Goal: Book appointment/travel/reservation

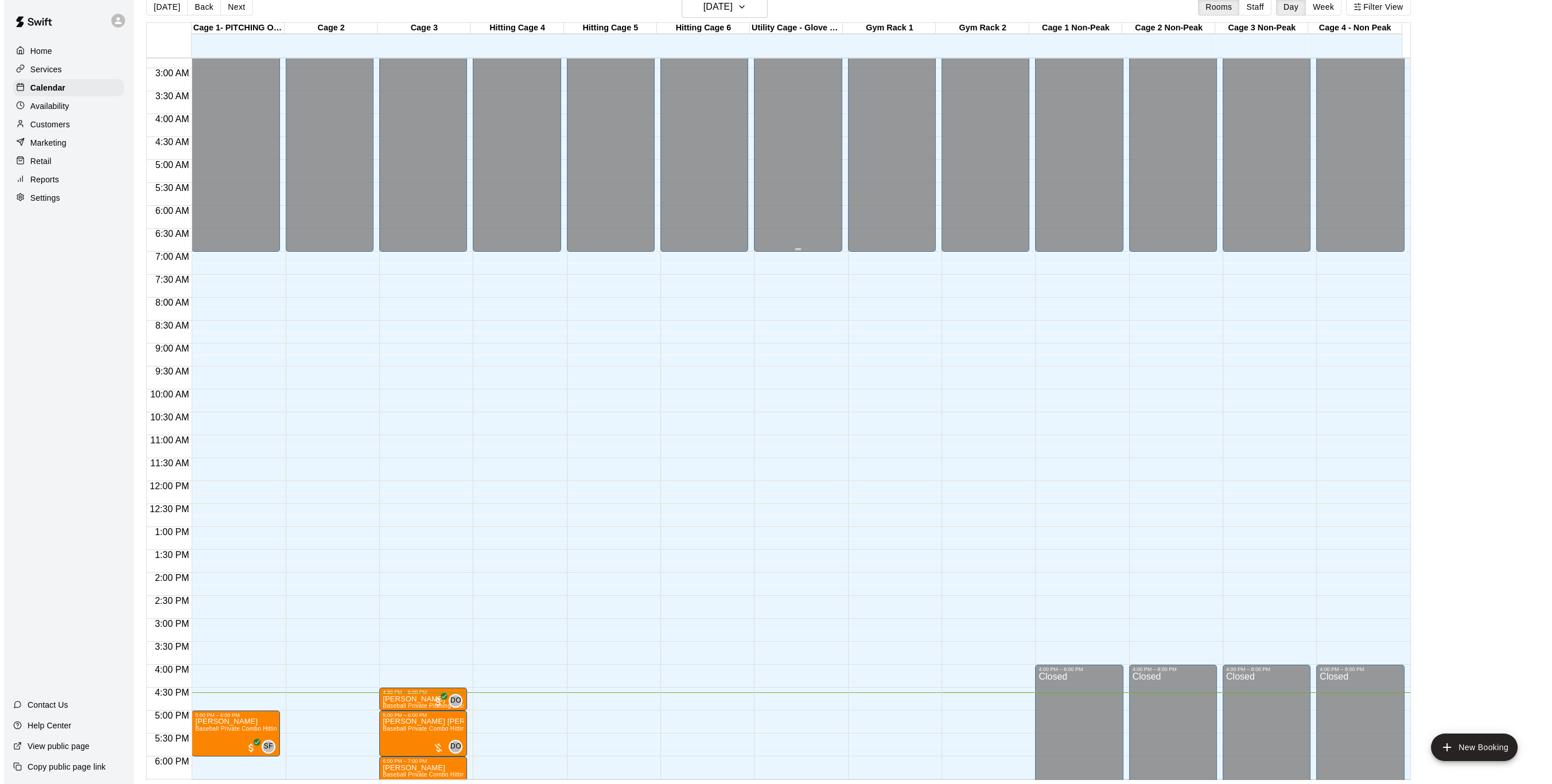
scroll to position [108, 0]
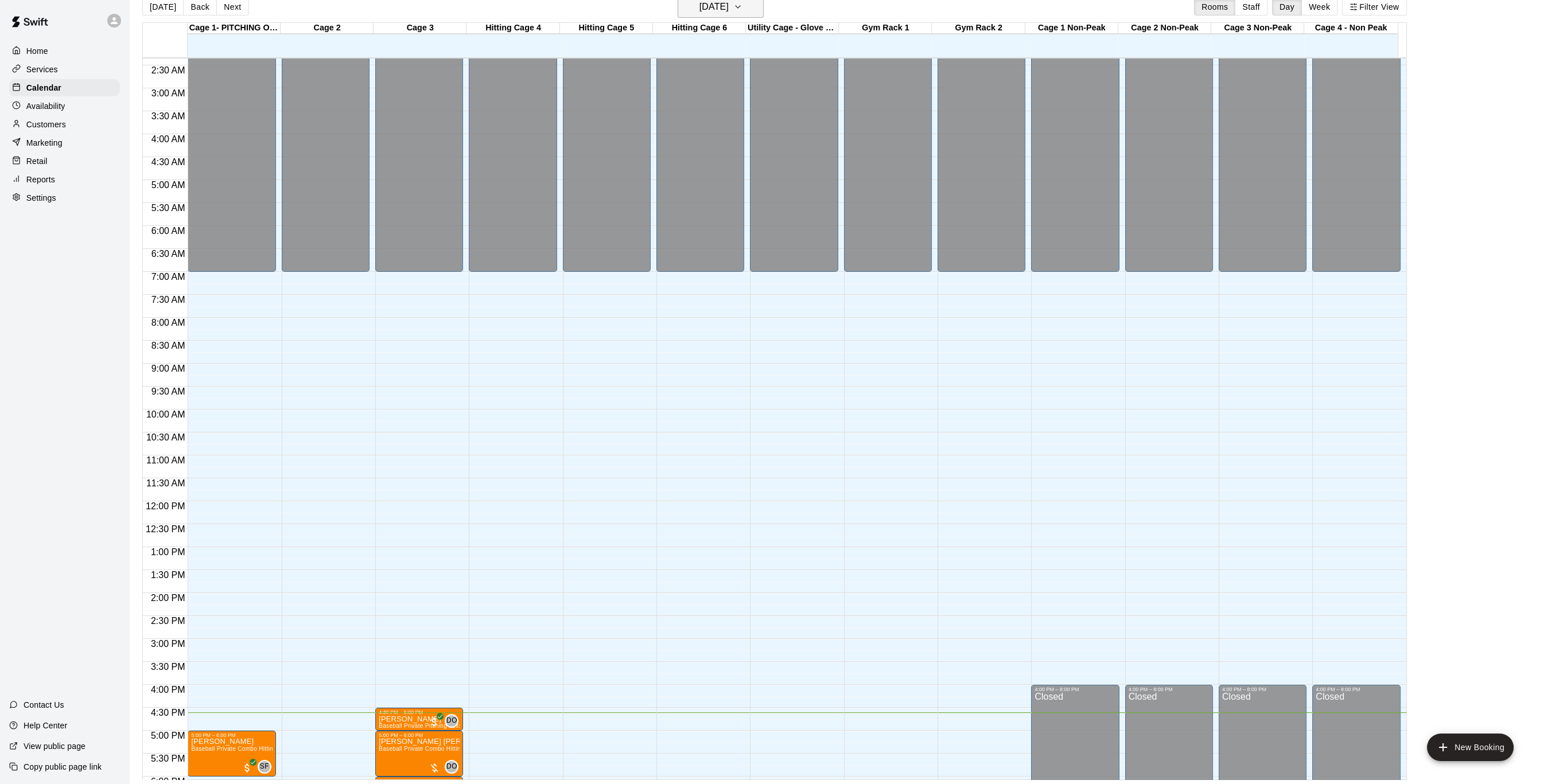
click at [763, 10] on button "[DATE]" at bounding box center [720, 7] width 86 height 22
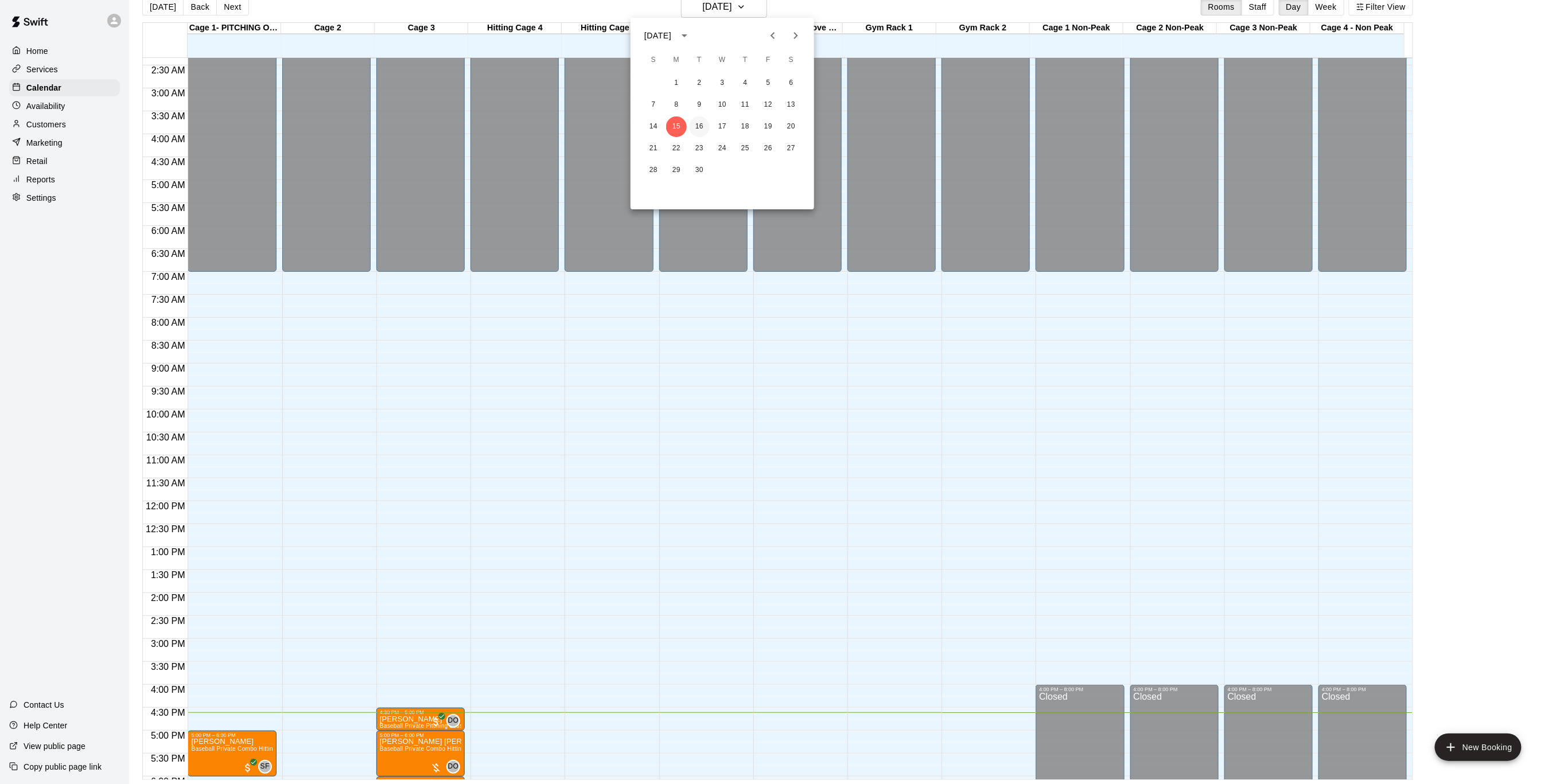
click at [699, 126] on button "16" at bounding box center [699, 126] width 20 height 20
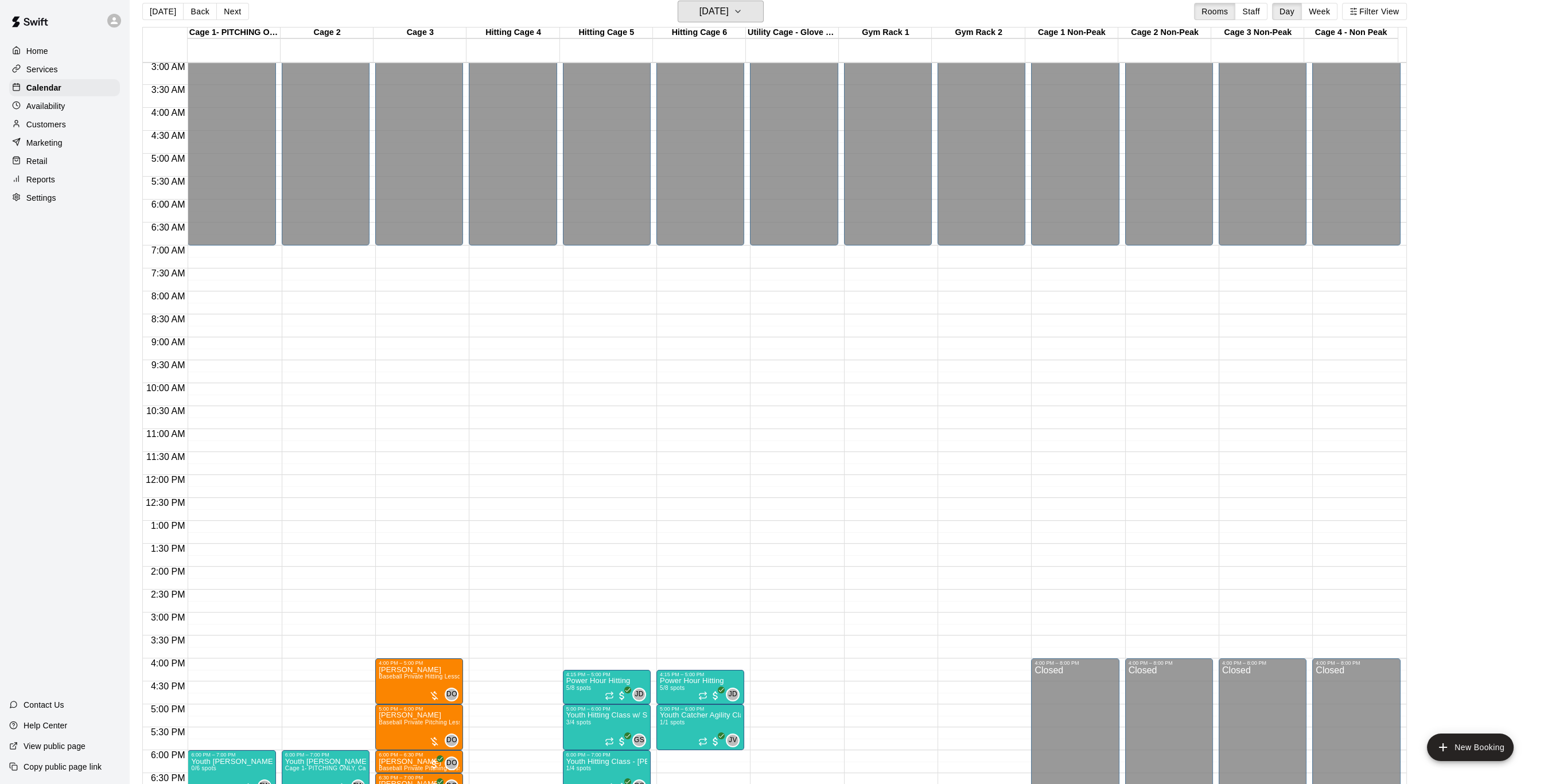
scroll to position [379, 0]
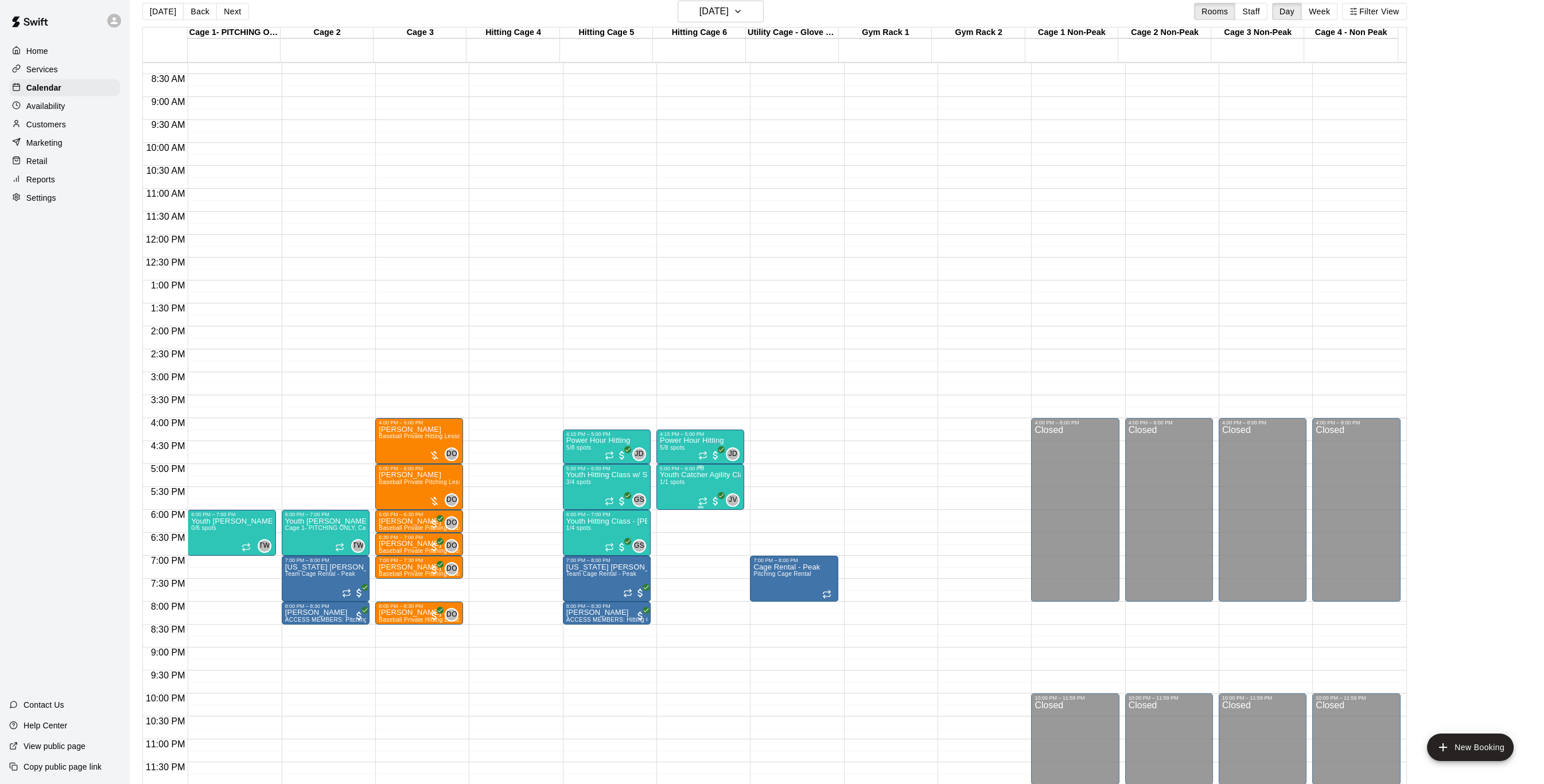
click at [670, 509] on img "edit" at bounding box center [670, 510] width 13 height 13
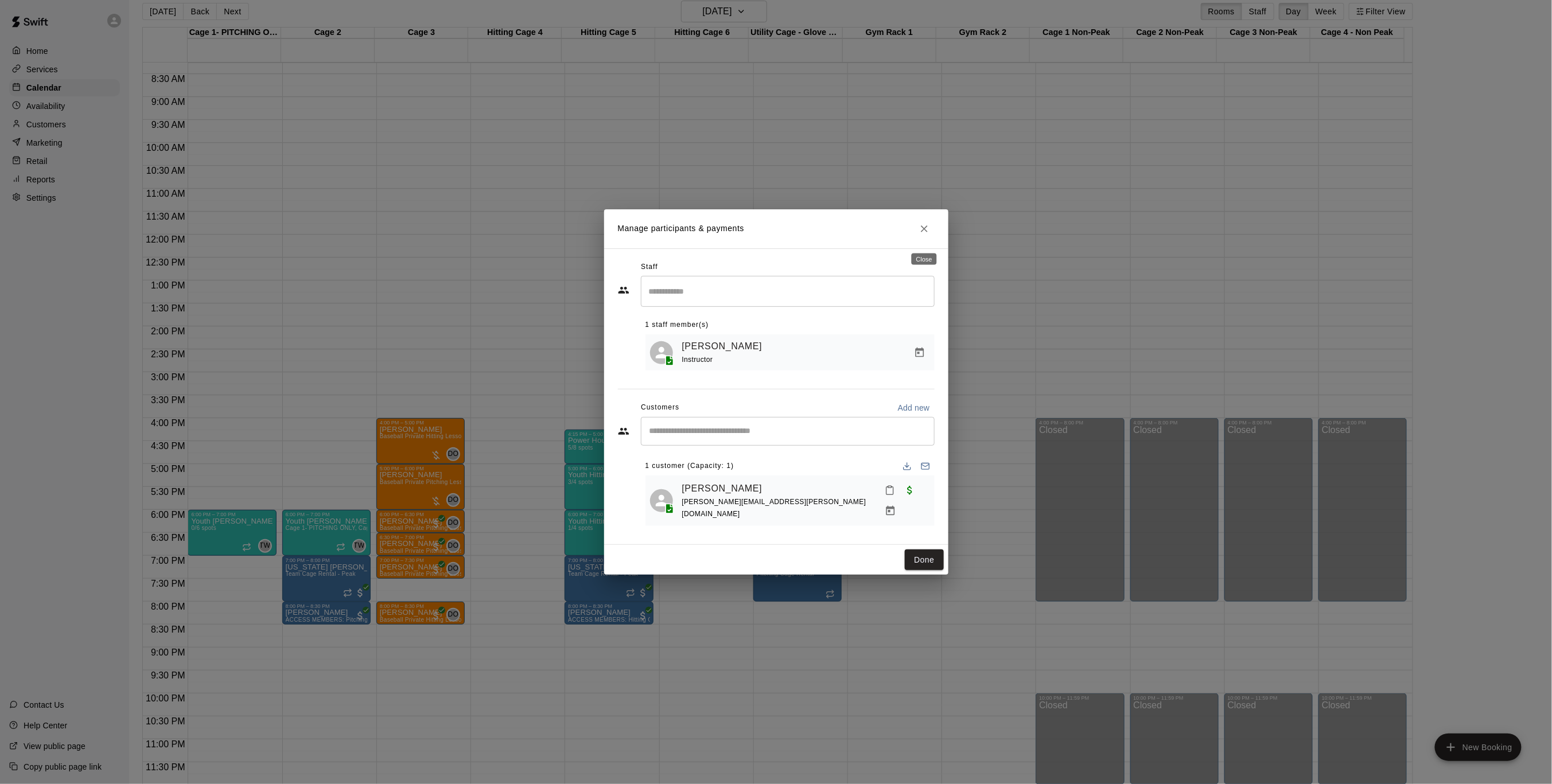
click at [927, 234] on icon "Close" at bounding box center [924, 228] width 11 height 11
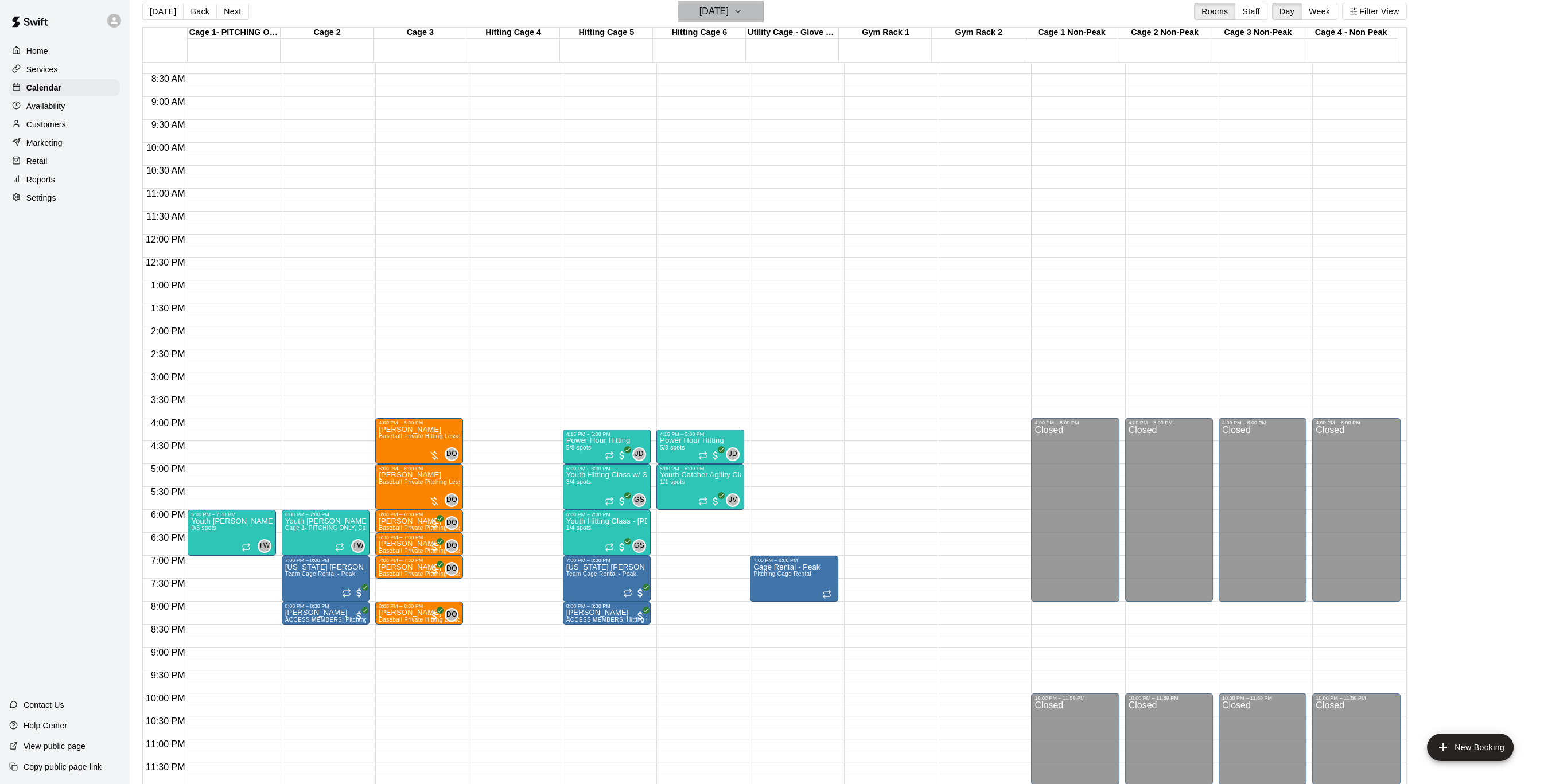
click at [708, 10] on h6 "[DATE]" at bounding box center [714, 11] width 30 height 16
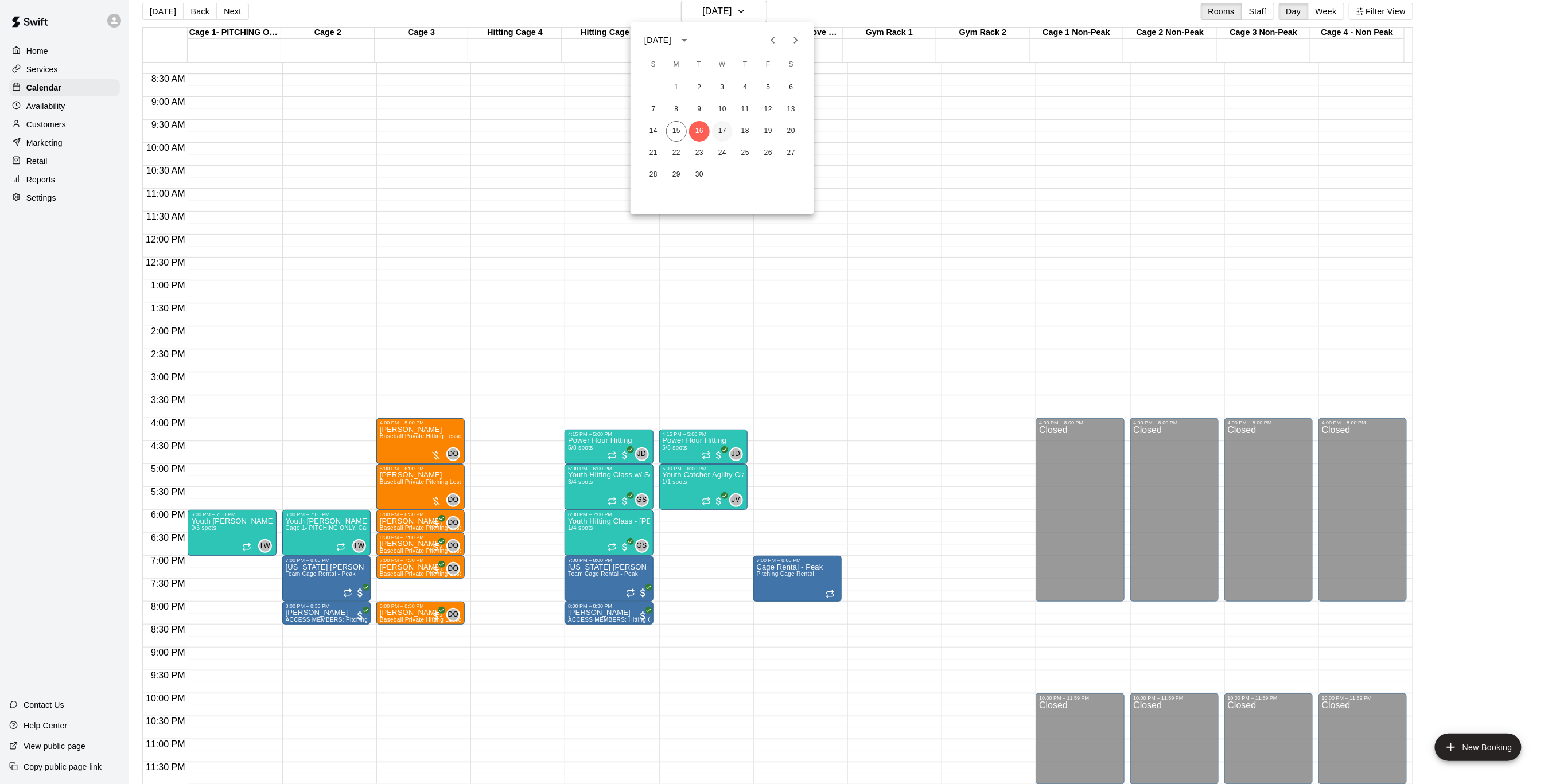
click at [724, 134] on button "17" at bounding box center [722, 131] width 20 height 20
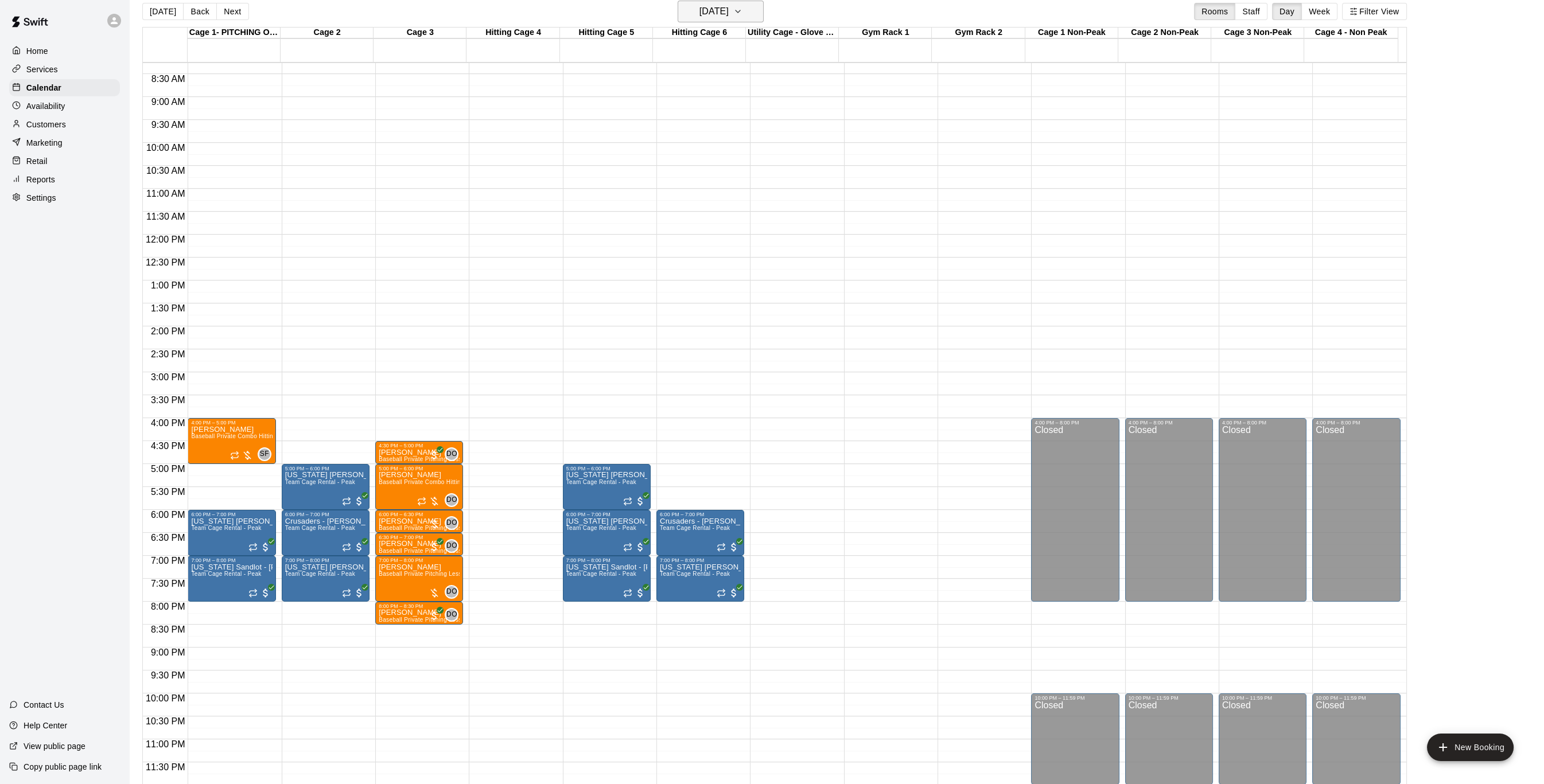
click at [758, 7] on button "[DATE]" at bounding box center [720, 11] width 86 height 22
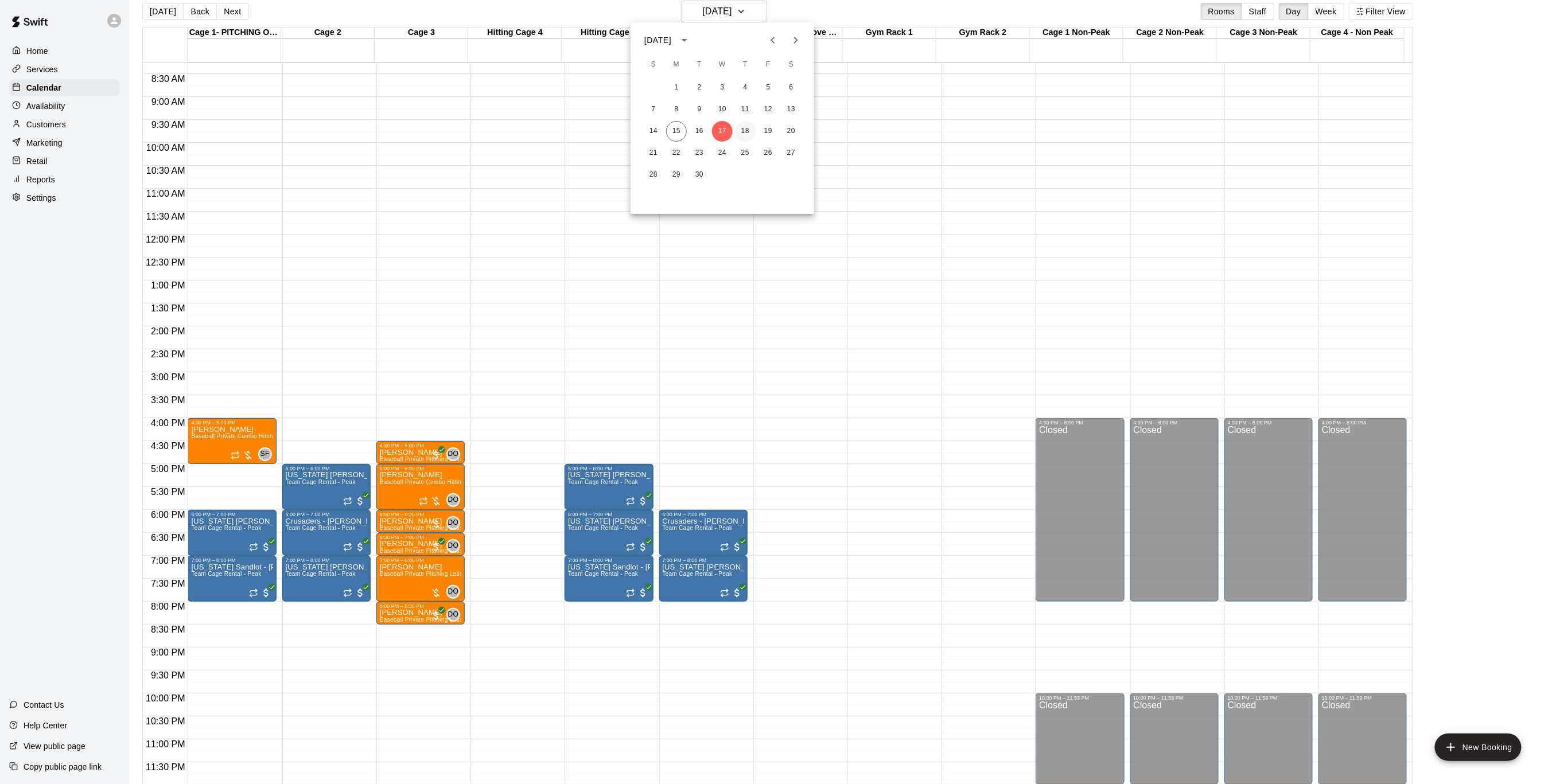
click at [740, 128] on button "18" at bounding box center [745, 131] width 20 height 20
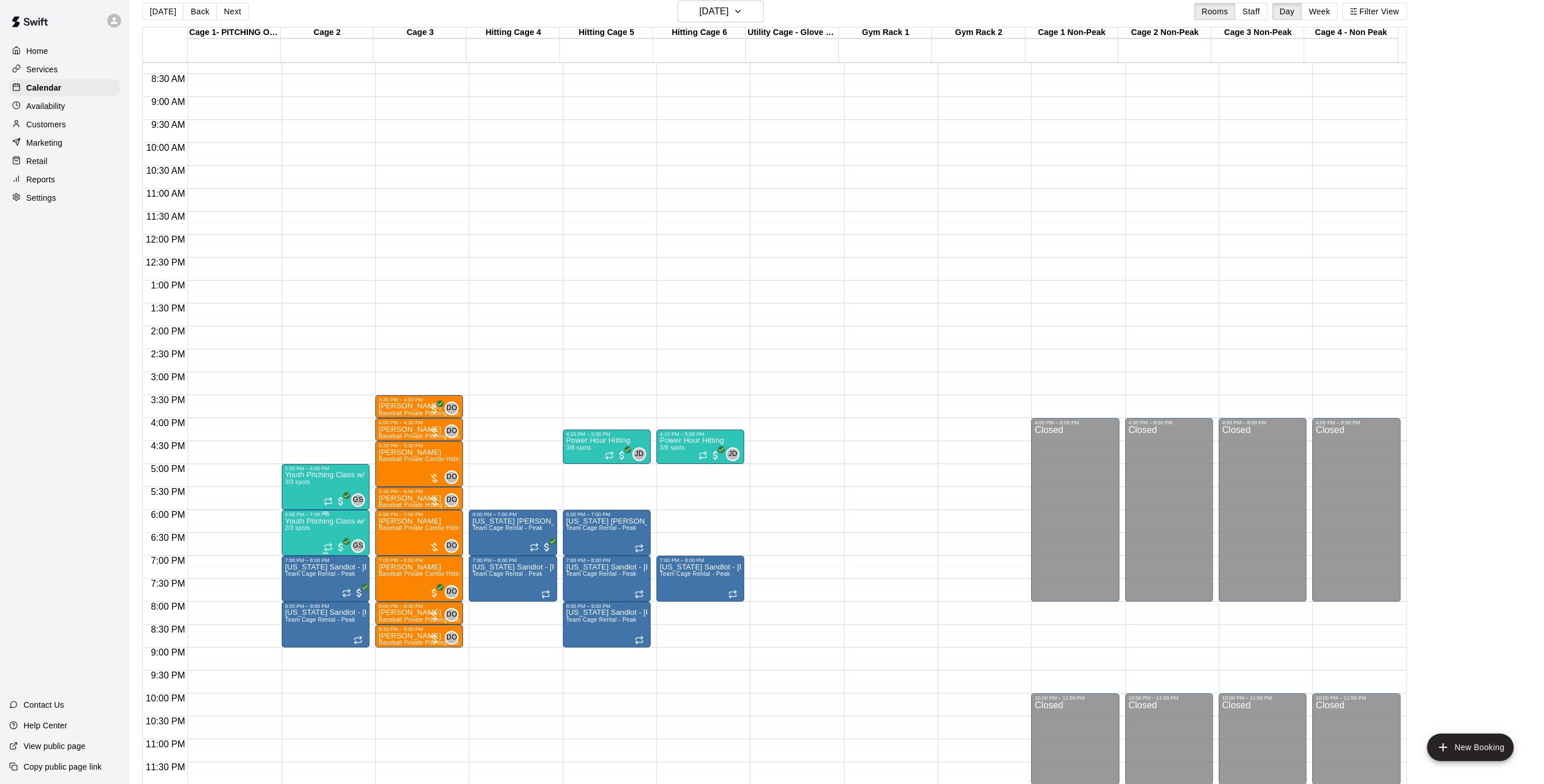
click at [313, 521] on p "Youth Pitching Class w/ Senior Instructor" at bounding box center [325, 521] width 81 height 0
click at [295, 565] on img "edit" at bounding box center [295, 559] width 13 height 13
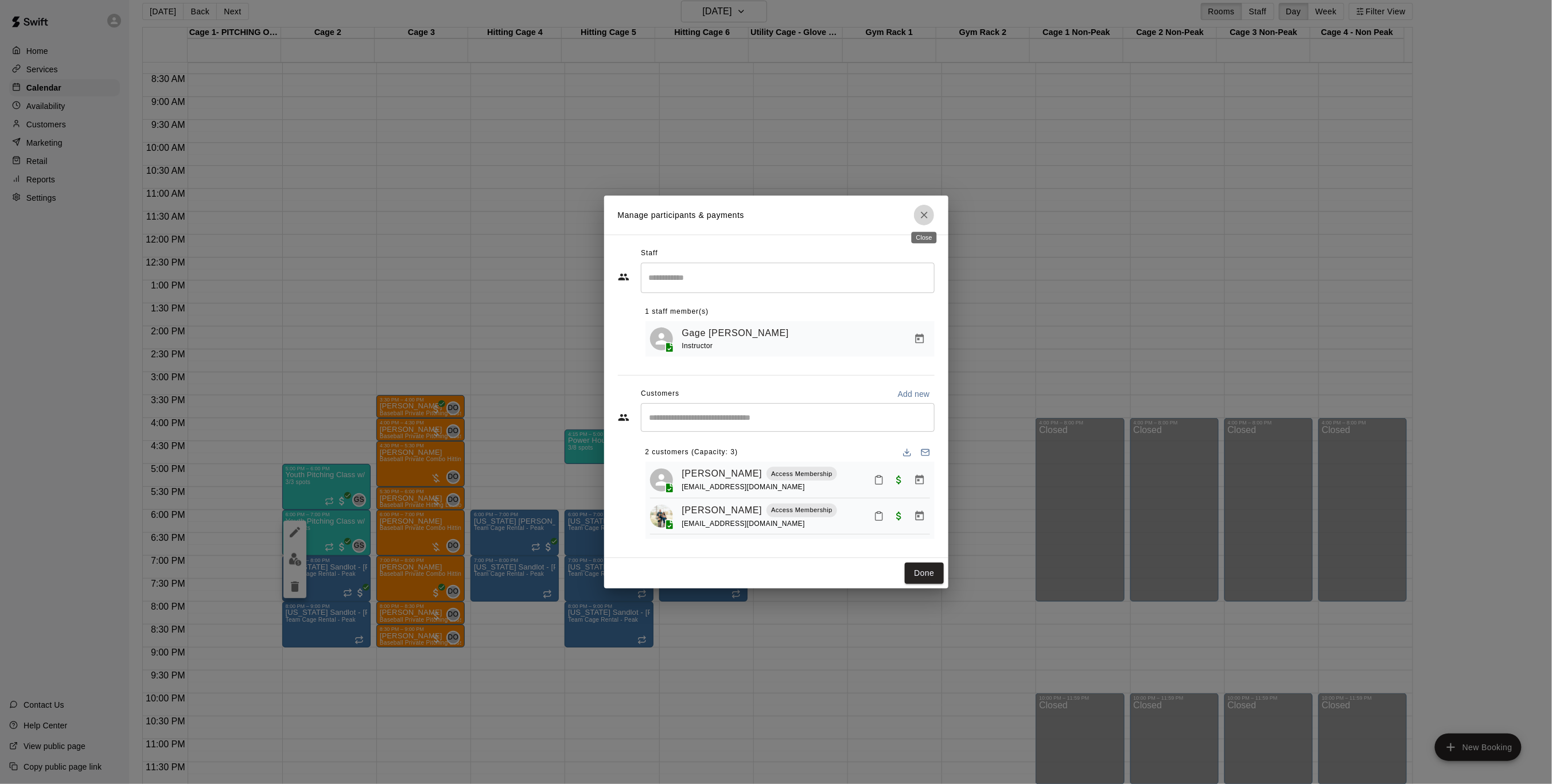
click at [925, 216] on icon "Close" at bounding box center [924, 215] width 11 height 11
